Goal: Navigation & Orientation: Find specific page/section

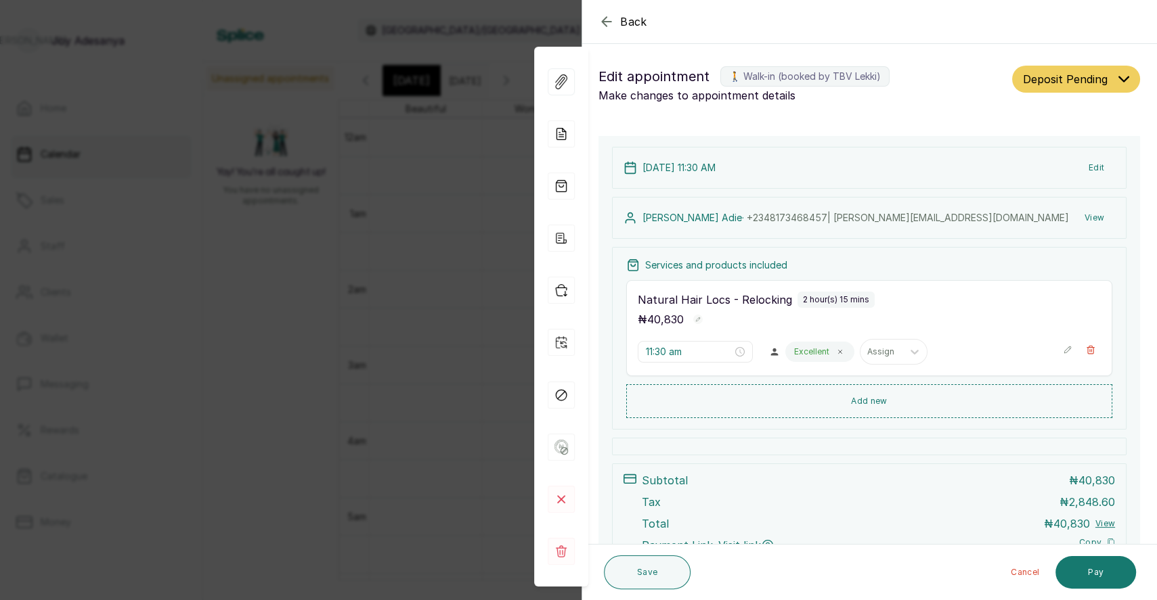
scroll to position [100, 0]
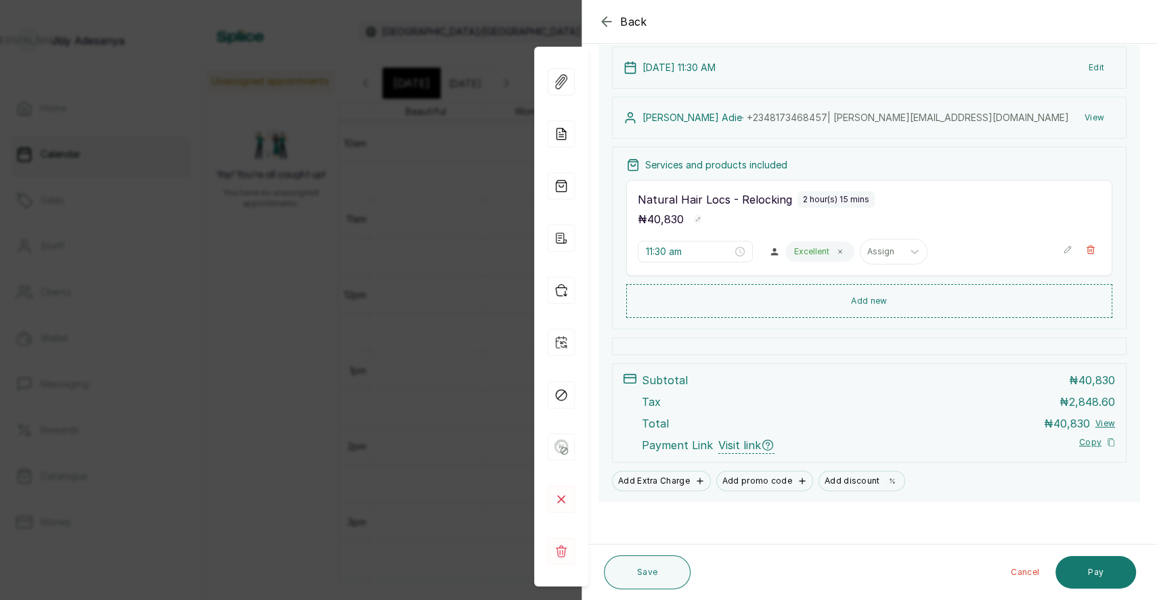
click at [603, 20] on icon "button" at bounding box center [606, 21] width 9 height 9
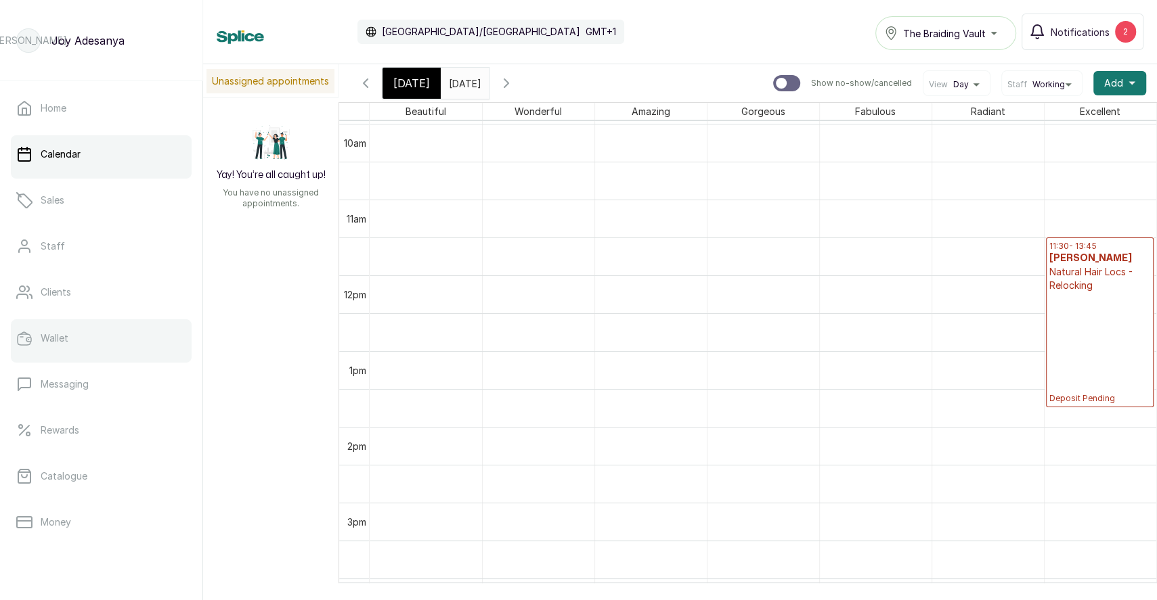
scroll to position [171, 0]
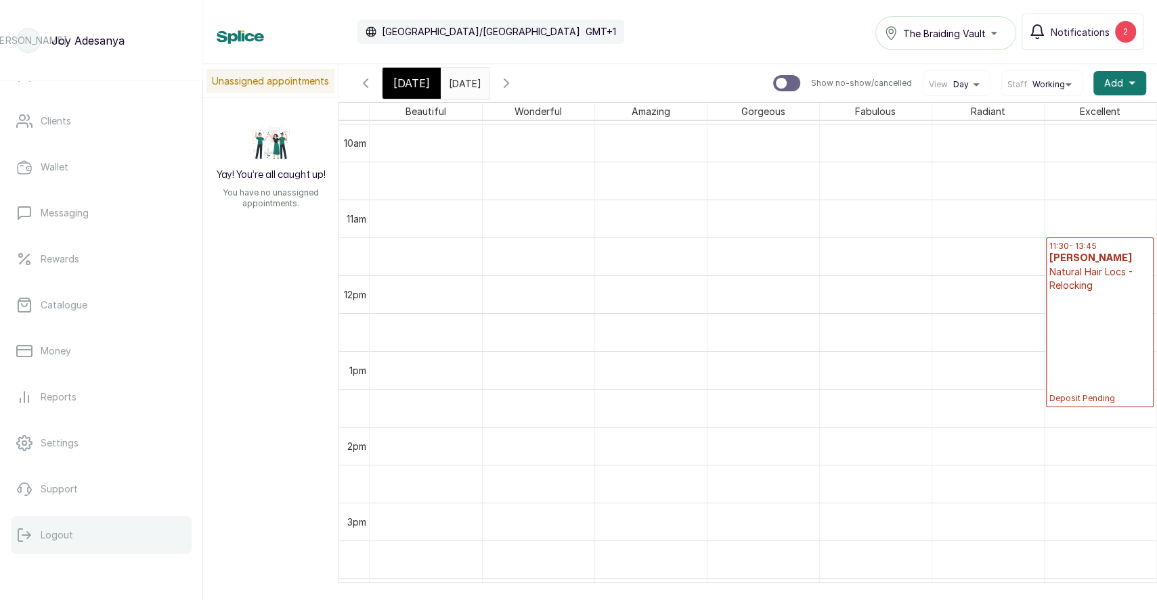
click at [52, 536] on p "Logout" at bounding box center [57, 536] width 32 height 14
